Goal: Navigation & Orientation: Understand site structure

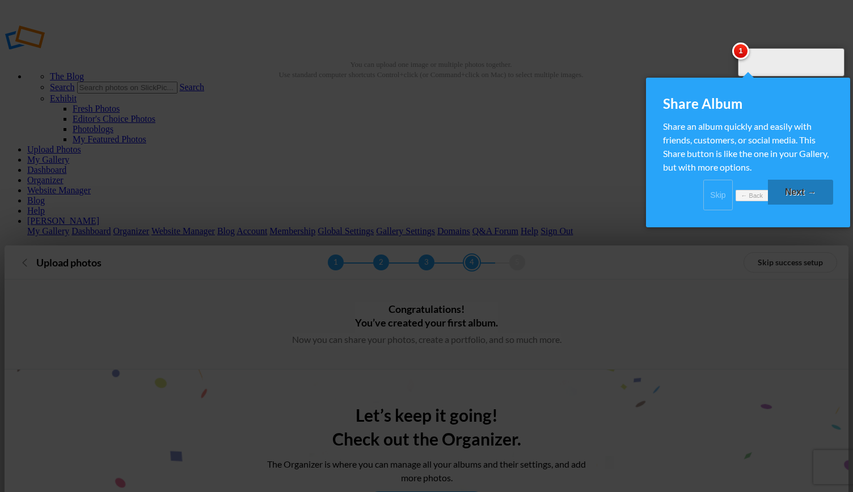
click at [804, 205] on link "Next →" at bounding box center [800, 192] width 65 height 25
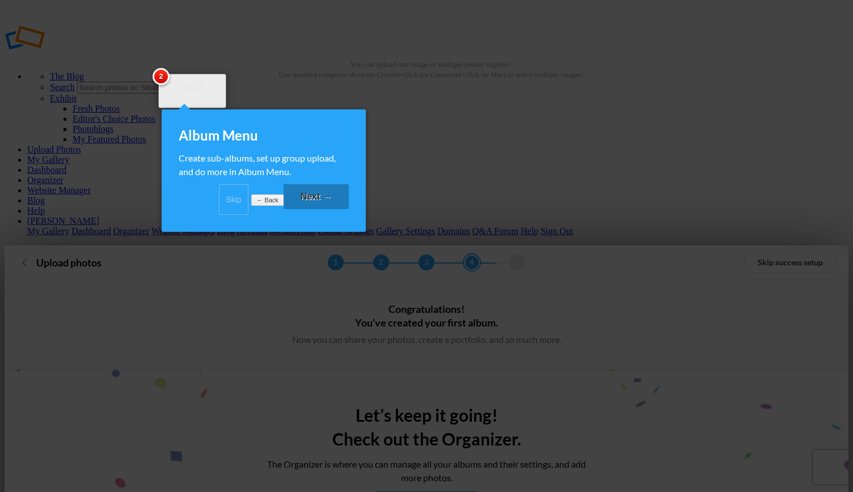
click at [312, 206] on link "Next →" at bounding box center [315, 196] width 65 height 25
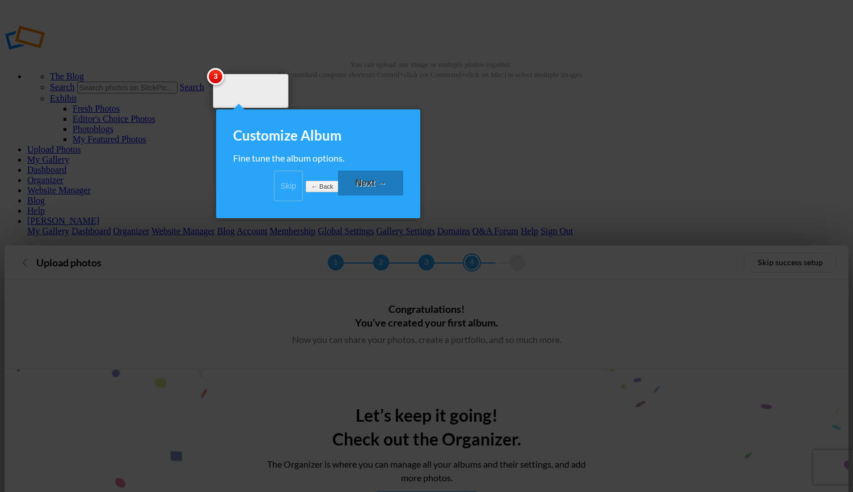
click at [368, 196] on link "Next →" at bounding box center [370, 183] width 65 height 25
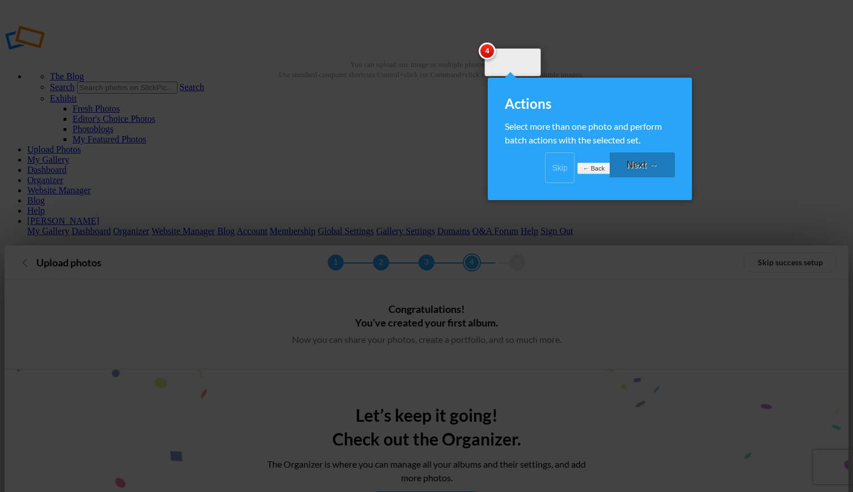
click at [644, 174] on link "Next →" at bounding box center [641, 164] width 65 height 25
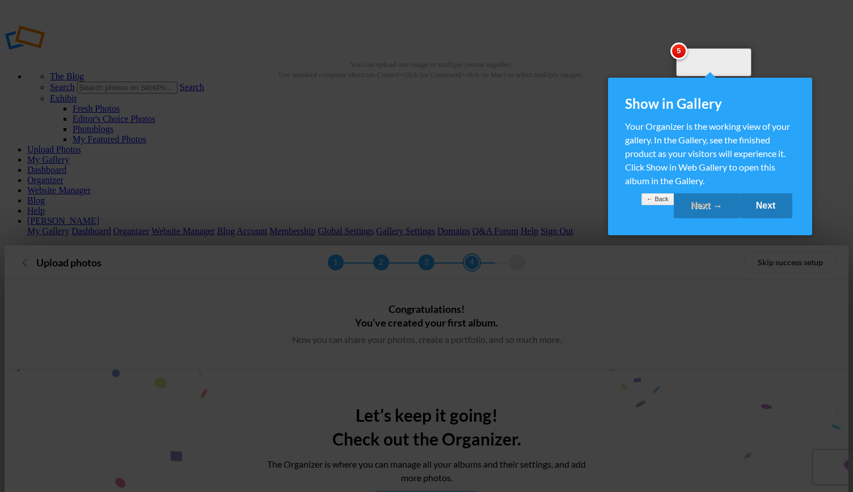
click at [757, 217] on link "Next" at bounding box center [766, 205] width 54 height 25
